Goal: Task Accomplishment & Management: Complete application form

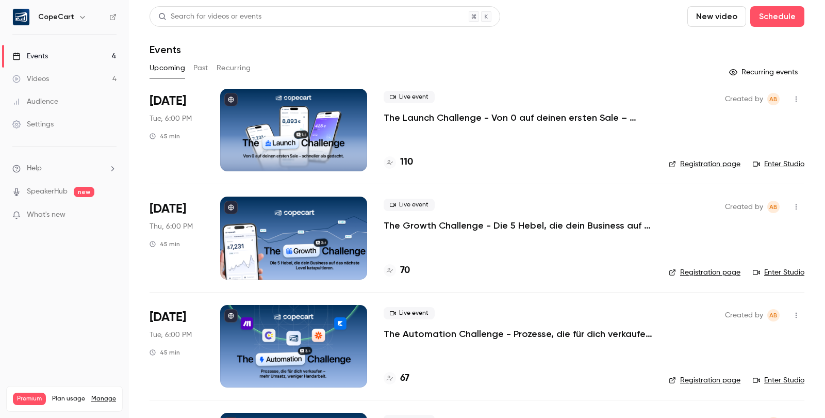
click at [525, 121] on p "The Launch Challenge - Von 0 auf deinen ersten Sale – schneller als gedacht" at bounding box center [518, 117] width 269 height 12
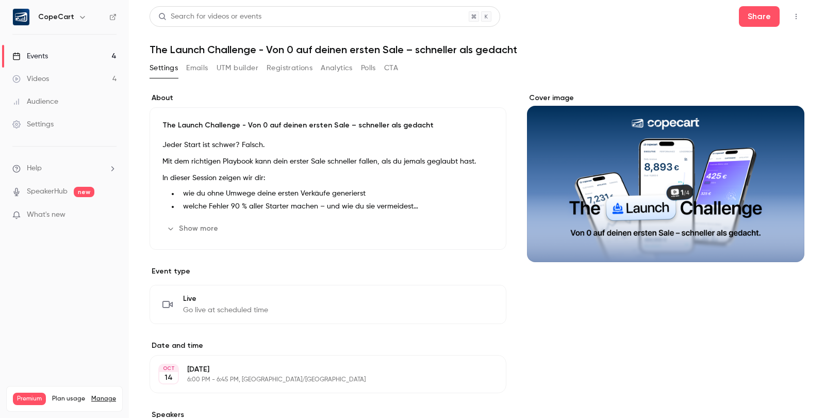
click at [289, 68] on button "Registrations" at bounding box center [290, 68] width 46 height 17
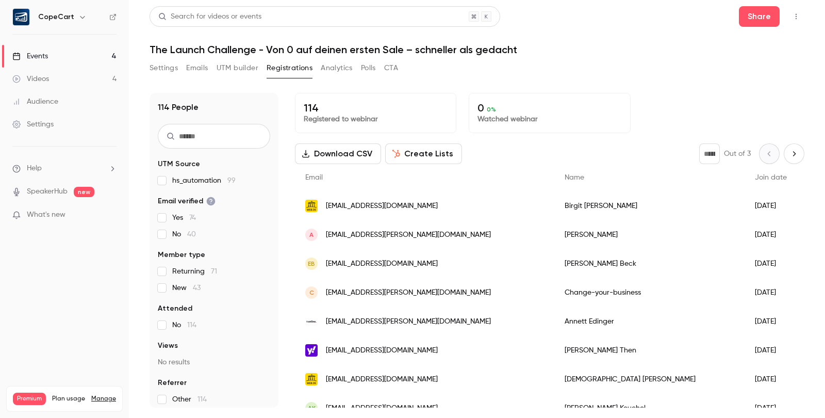
click at [80, 107] on link "Audience" at bounding box center [64, 101] width 129 height 23
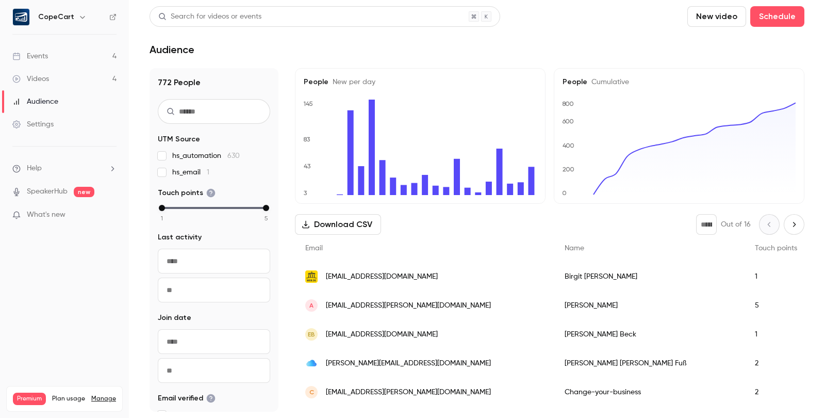
click at [59, 55] on link "Events 4" at bounding box center [64, 56] width 129 height 23
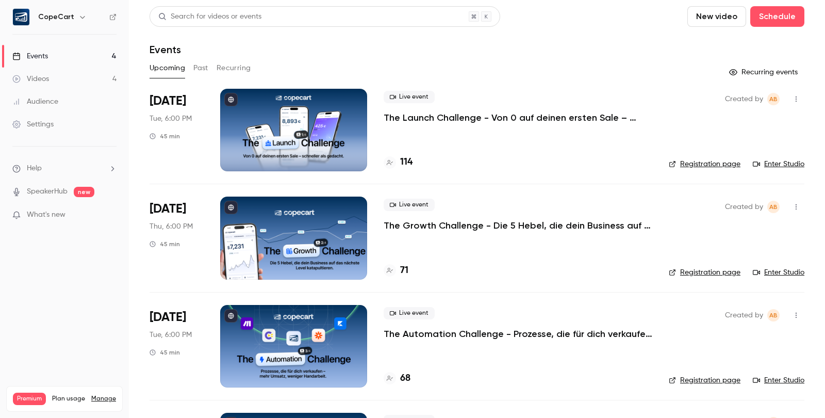
click at [327, 155] on div at bounding box center [293, 130] width 147 height 83
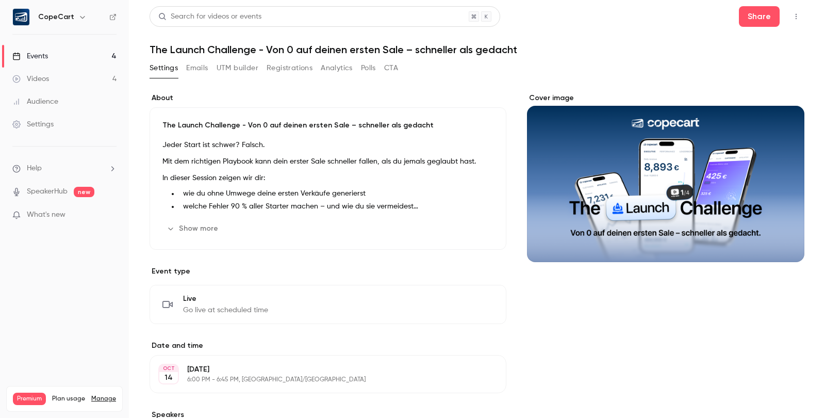
click at [288, 72] on button "Registrations" at bounding box center [290, 68] width 46 height 17
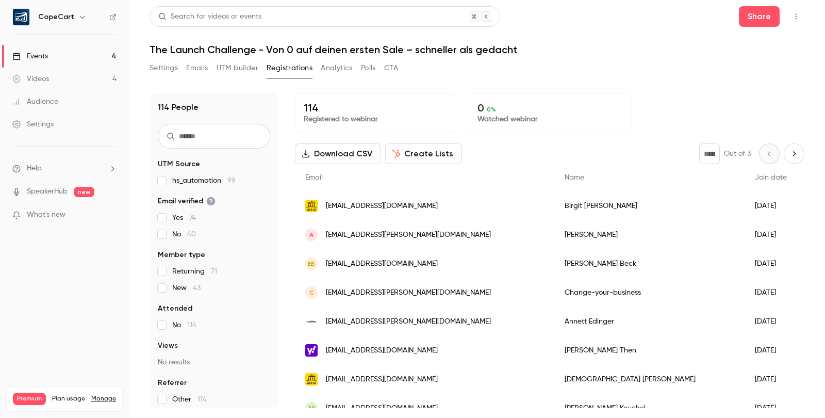
scroll to position [4, 0]
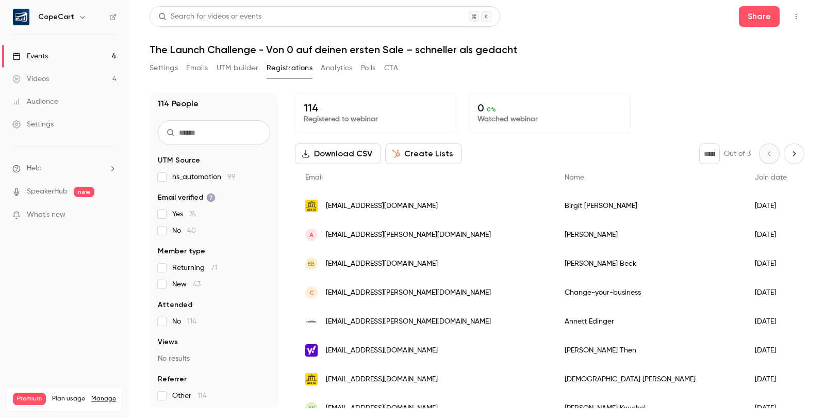
click at [171, 286] on label "New 43" at bounding box center [214, 284] width 112 height 10
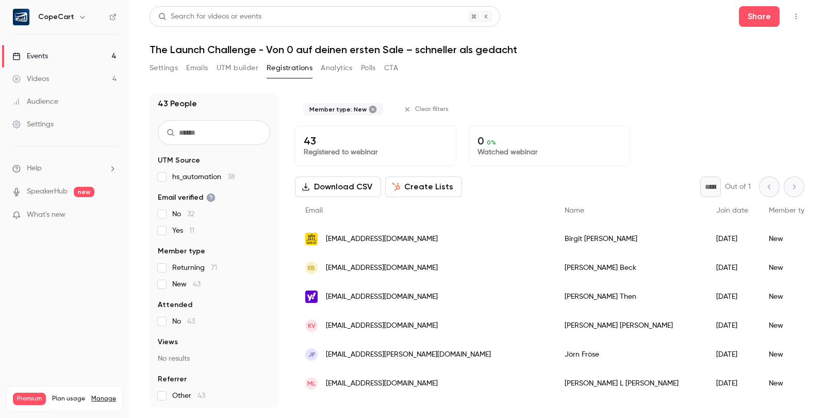
scroll to position [0, 0]
click at [67, 103] on link "Audience" at bounding box center [64, 101] width 129 height 23
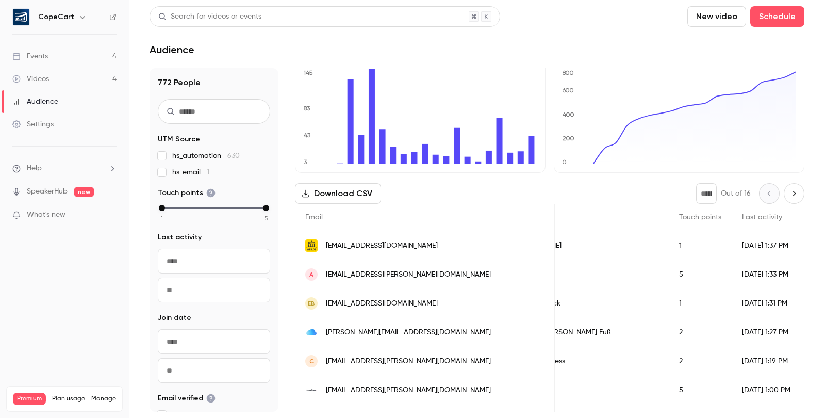
click at [816, 216] on span "Join date" at bounding box center [832, 216] width 32 height 7
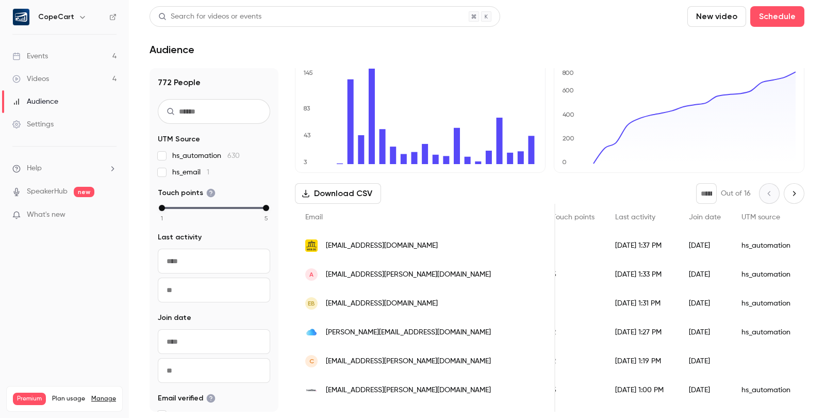
click at [79, 61] on link "Events 4" at bounding box center [64, 56] width 129 height 23
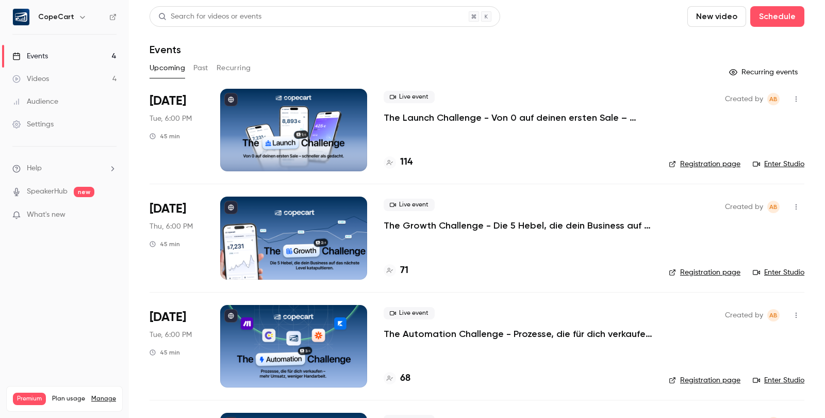
scroll to position [1, 0]
click at [750, 21] on button "Schedule" at bounding box center [777, 16] width 54 height 21
click at [650, 46] on div "One time event" at bounding box center [634, 45] width 78 height 10
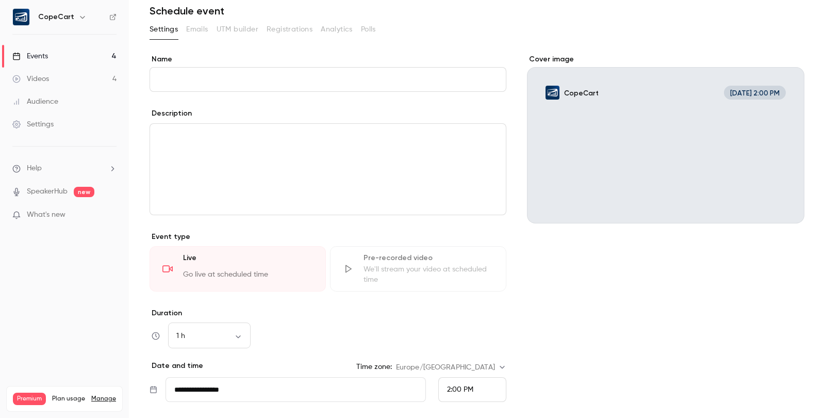
scroll to position [87, 0]
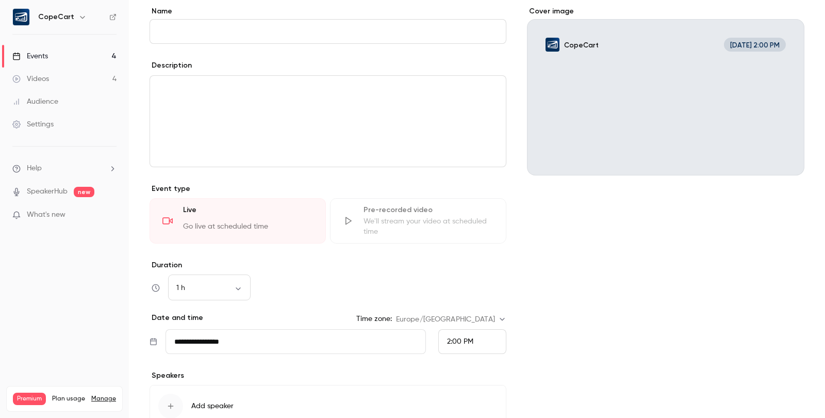
click at [375, 213] on div "Pre-recorded video" at bounding box center [429, 210] width 130 height 10
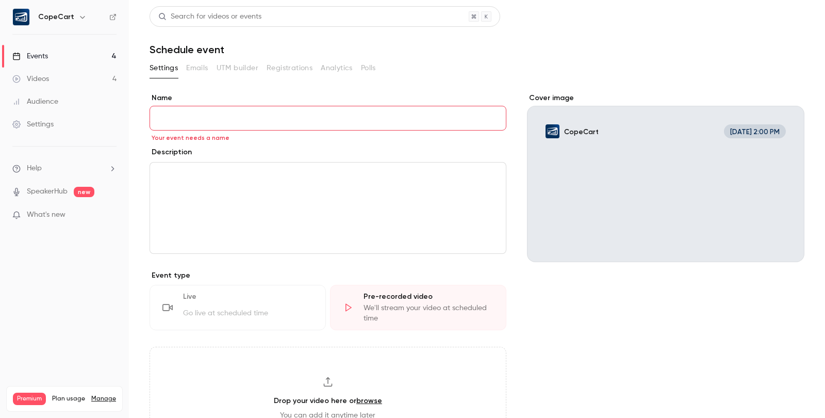
scroll to position [0, 0]
click at [77, 59] on link "Events 4" at bounding box center [64, 56] width 129 height 23
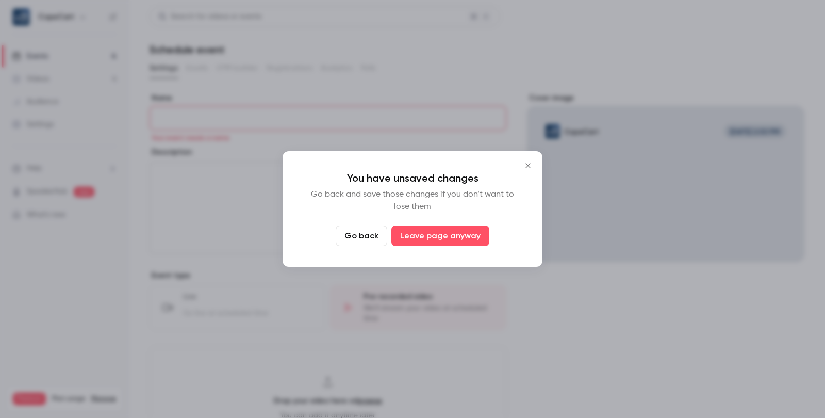
click at [353, 237] on button "Go back" at bounding box center [362, 235] width 52 height 21
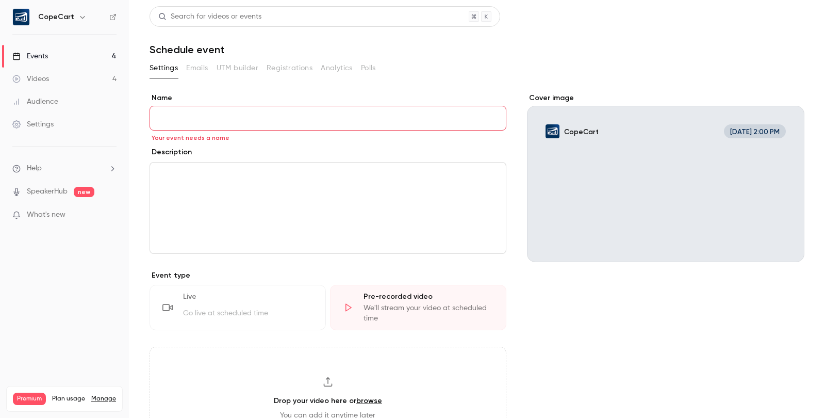
click at [86, 60] on link "Events 4" at bounding box center [64, 56] width 129 height 23
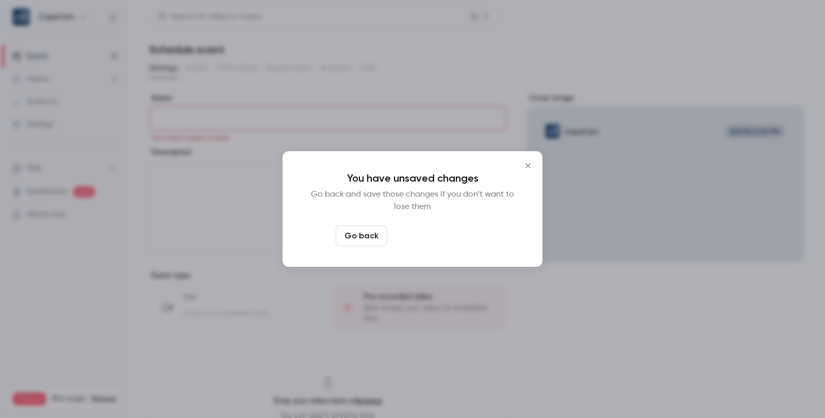
click at [430, 235] on button "Leave page anyway" at bounding box center [440, 235] width 98 height 21
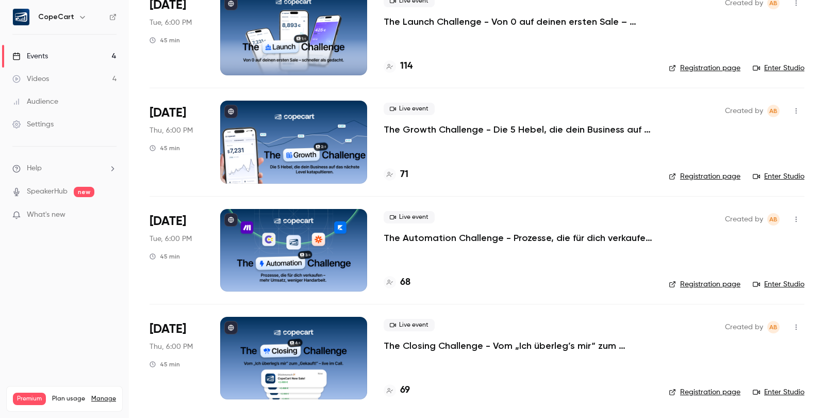
scroll to position [96, 0]
